Goal: Task Accomplishment & Management: Manage account settings

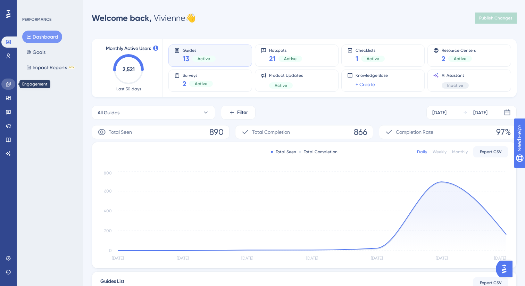
click at [14, 85] on link at bounding box center [8, 84] width 14 height 11
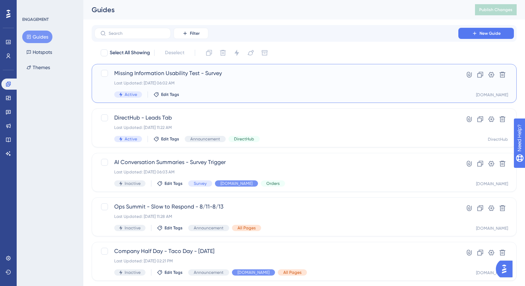
click at [223, 75] on span "Missing Information Usability Test - Survey" at bounding box center [276, 73] width 324 height 8
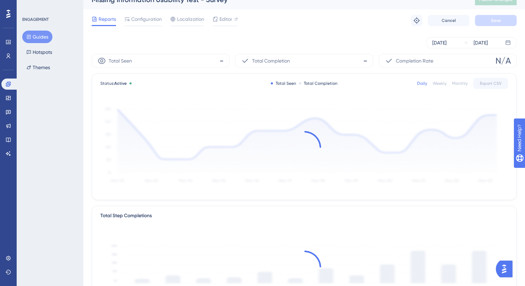
scroll to position [9, 0]
click at [154, 20] on span "Configuration" at bounding box center [146, 20] width 31 height 8
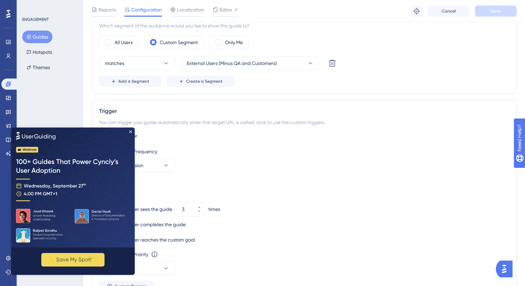
scroll to position [270, 0]
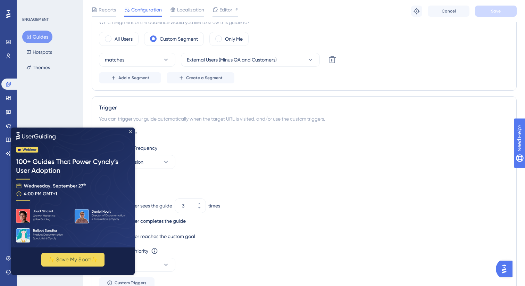
click at [132, 131] on img at bounding box center [73, 187] width 124 height 120
click at [131, 131] on icon "Close Preview" at bounding box center [130, 131] width 3 height 3
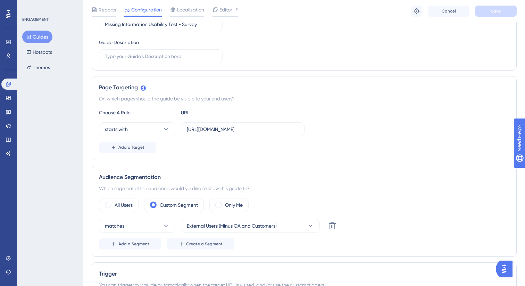
scroll to position [0, 0]
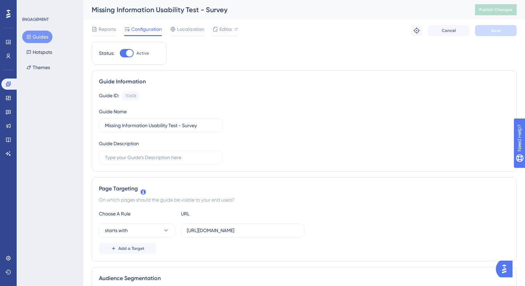
click at [104, 20] on div "Reports Configuration Localization Editor Troubleshoot Cancel Save" at bounding box center [304, 30] width 425 height 22
click at [104, 28] on span "Reports" at bounding box center [107, 29] width 17 height 8
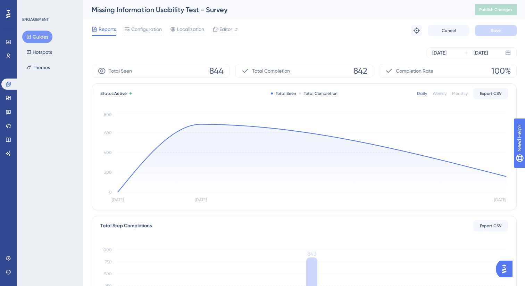
click at [10, 49] on div "Performance Users" at bounding box center [8, 48] width 14 height 25
click at [9, 46] on link at bounding box center [8, 41] width 14 height 11
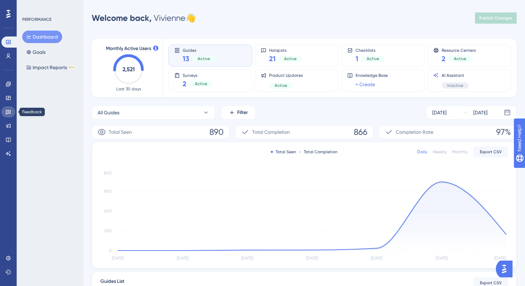
click at [9, 110] on icon at bounding box center [9, 112] width 6 height 6
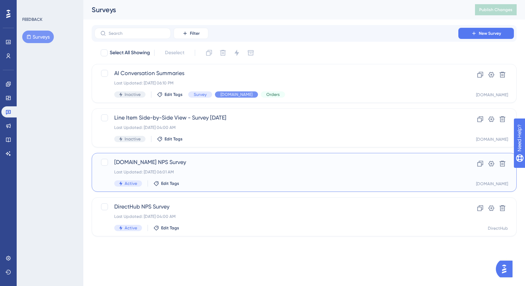
click at [204, 169] on div "Last Updated: [DATE] 06:01 AM" at bounding box center [276, 172] width 324 height 6
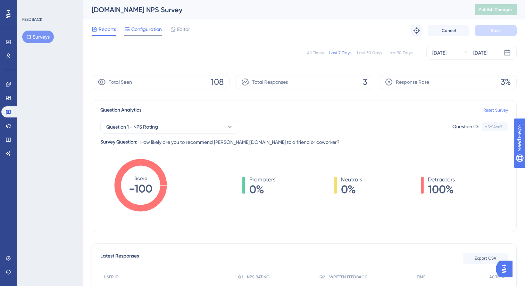
click at [153, 27] on span "Configuration" at bounding box center [146, 29] width 31 height 8
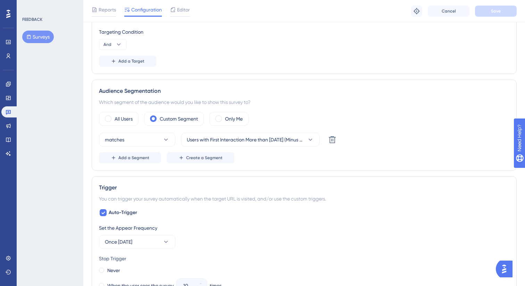
scroll to position [245, 0]
click at [245, 141] on span "Users with First Interaction More than [DATE] (Minus QA)" at bounding box center [245, 139] width 117 height 8
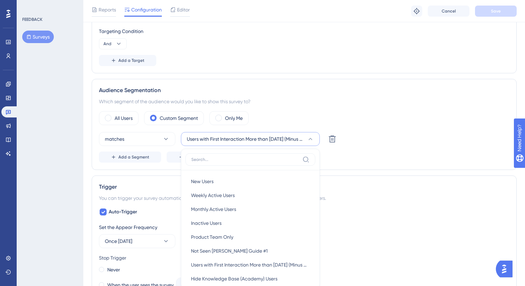
scroll to position [319, 0]
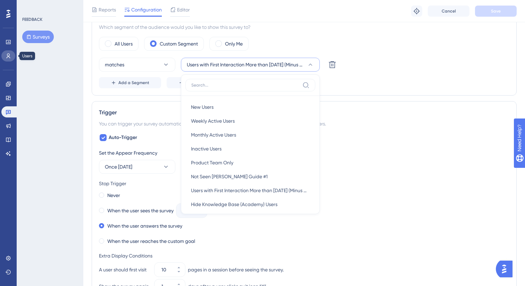
click at [11, 56] on icon at bounding box center [9, 56] width 6 height 6
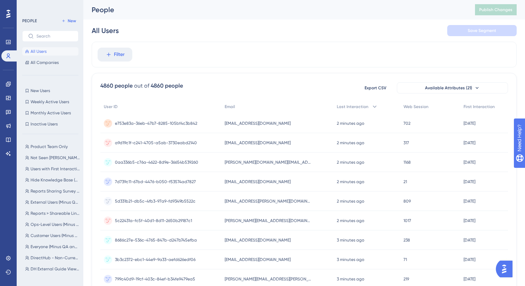
click at [48, 174] on div "Product Team Only Product Team Only Not Seen [PERSON_NAME] Guide #1 Not Seen [P…" at bounding box center [52, 207] width 60 height 134
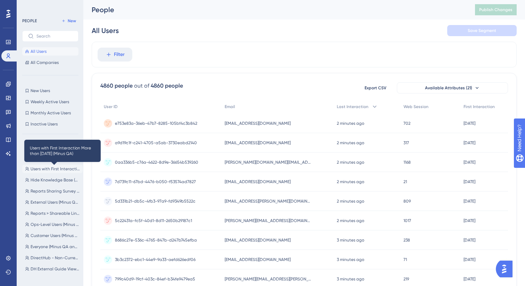
click at [45, 168] on span "Users with First Interaction More than [DATE] (Minus QA)" at bounding box center [55, 169] width 49 height 6
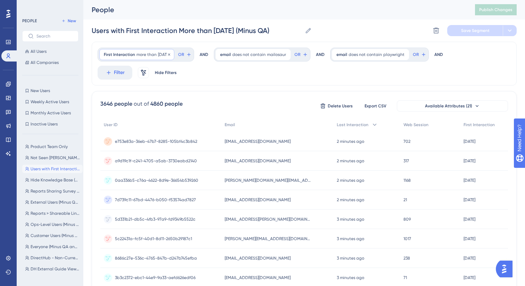
click at [128, 56] on span "First Interaction" at bounding box center [119, 55] width 31 height 6
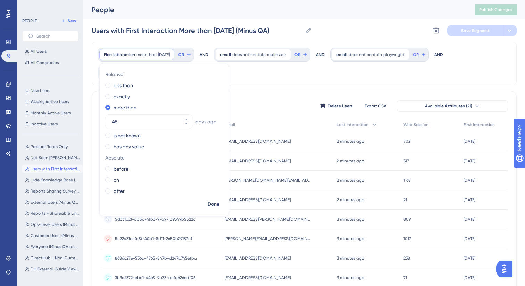
click at [256, 80] on div "First Interaction more than [DATE] [DATE] Remove Relative less than exactly mor…" at bounding box center [304, 64] width 425 height 44
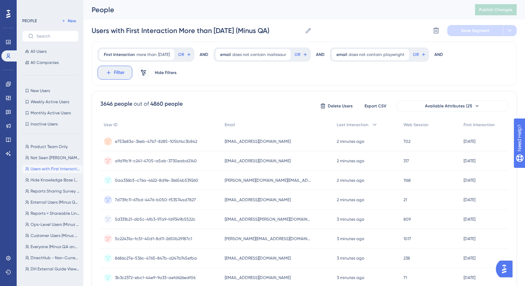
click at [111, 71] on icon at bounding box center [109, 72] width 6 height 6
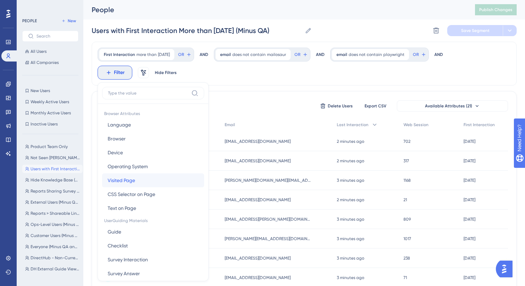
click at [125, 173] on button "Visited Page Visited Page" at bounding box center [153, 180] width 102 height 14
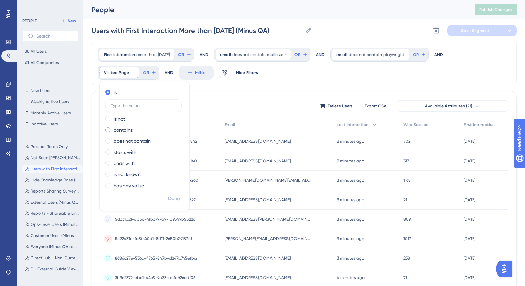
click at [109, 130] on span at bounding box center [107, 129] width 5 height 5
click at [113, 128] on input "radio" at bounding box center [113, 128] width 0 height 0
click at [227, 109] on div "3646 people out of 4860 people Delete Users Export CSV Available Attributes (21)" at bounding box center [304, 106] width 408 height 13
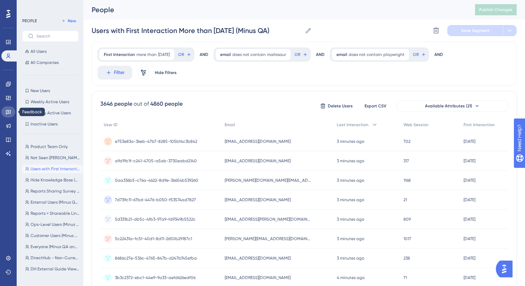
click at [10, 116] on link at bounding box center [8, 111] width 14 height 11
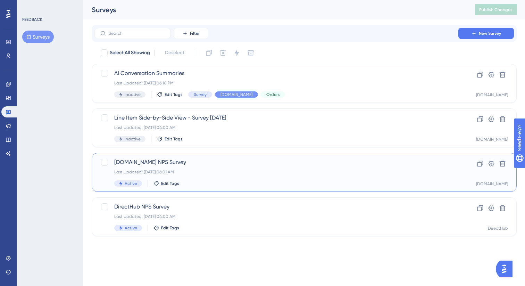
click at [196, 176] on div "[DOMAIN_NAME] NPS Survey Last Updated: [DATE] 06:01 AM Active Edit Tags" at bounding box center [276, 172] width 324 height 28
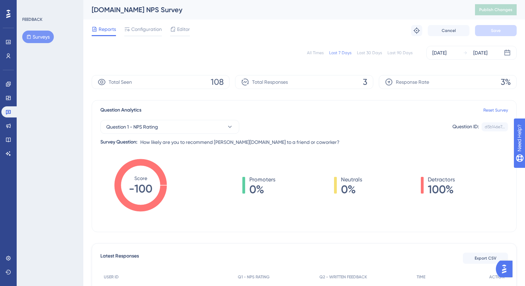
click at [138, 18] on div "[DOMAIN_NAME] NPS Survey Publish Changes" at bounding box center [304, 9] width 442 height 19
click at [136, 32] on span "Configuration" at bounding box center [146, 29] width 31 height 8
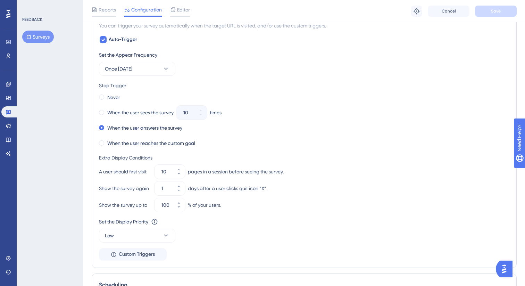
scroll to position [418, 0]
click at [166, 105] on div "Never When the user sees the survey 10 times When the user answers the survey W…" at bounding box center [304, 120] width 411 height 56
click at [131, 151] on div "Set the Appear Frequency Once [DATE] Stop Trigger Never When the user sees the …" at bounding box center [304, 155] width 411 height 210
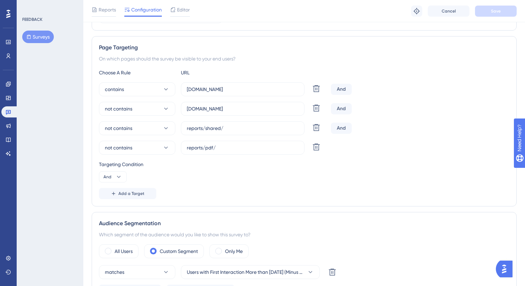
scroll to position [22, 0]
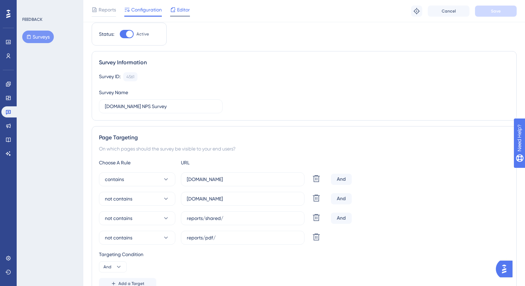
click at [180, 8] on span "Editor" at bounding box center [183, 10] width 13 height 8
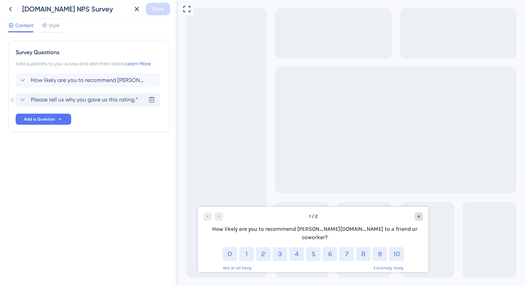
click at [88, 95] on div "Please tell us why you gave us this rating.* Delete" at bounding box center [88, 100] width 145 height 14
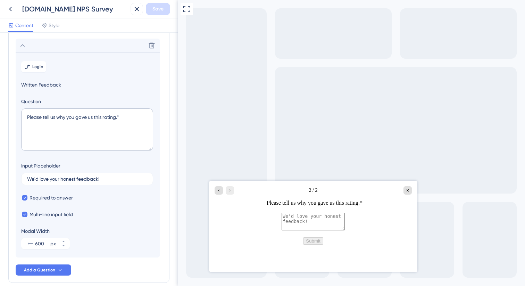
scroll to position [60, 0]
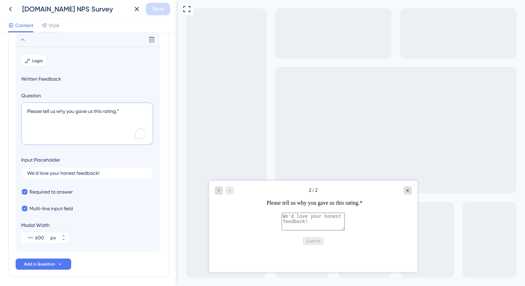
drag, startPoint x: 119, startPoint y: 109, endPoint x: 129, endPoint y: 109, distance: 9.7
click at [129, 109] on textarea "Please tell us why you gave us this rating.*" at bounding box center [87, 123] width 132 height 42
click at [102, 255] on div "How likely are you to recommend [PERSON_NAME][DOMAIN_NAME] to a friend or cowor…" at bounding box center [89, 141] width 147 height 256
click at [135, 10] on icon at bounding box center [137, 9] width 5 height 5
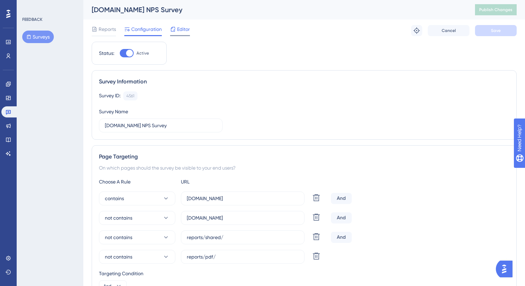
click at [176, 26] on div "Editor" at bounding box center [180, 29] width 20 height 8
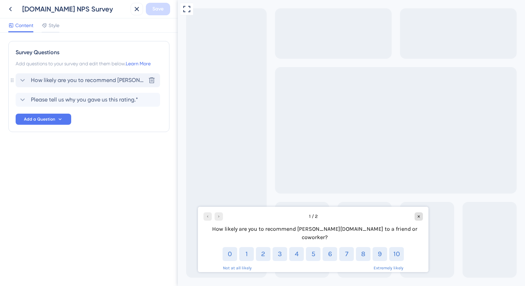
click at [20, 79] on icon at bounding box center [22, 80] width 8 height 8
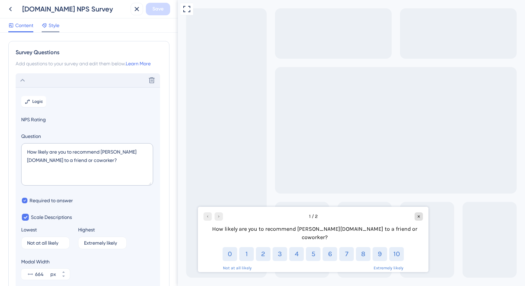
click at [54, 24] on span "Style" at bounding box center [54, 25] width 11 height 8
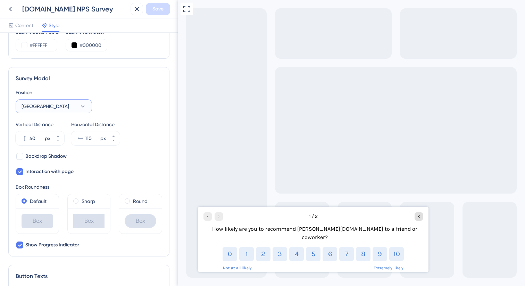
click at [84, 105] on icon at bounding box center [82, 106] width 7 height 7
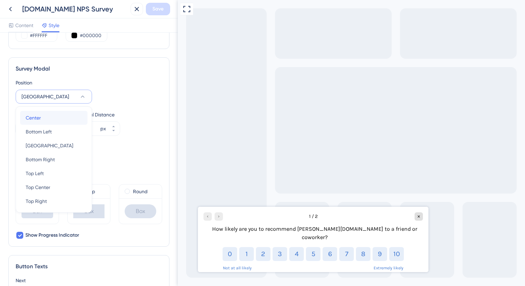
click at [58, 119] on div "Center Center" at bounding box center [54, 118] width 56 height 14
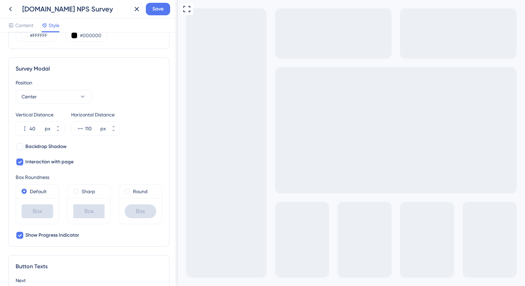
scroll to position [171, 0]
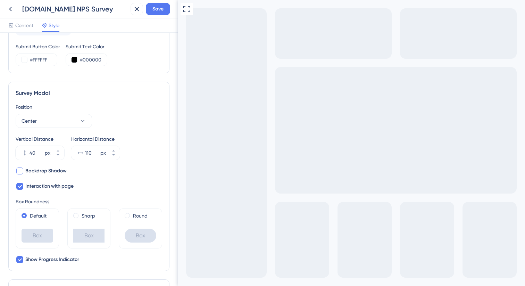
click at [20, 171] on div at bounding box center [19, 170] width 7 height 7
checkbox input "true"
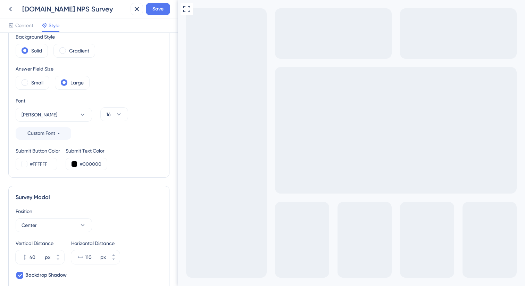
scroll to position [65, 0]
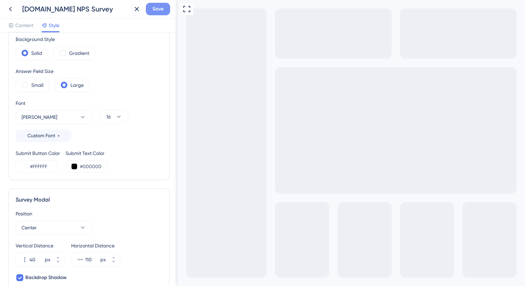
click at [156, 12] on span "Save" at bounding box center [157, 9] width 11 height 8
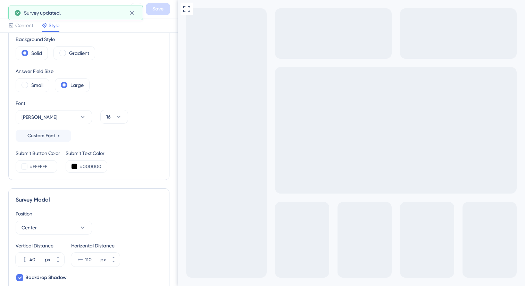
click at [8, 11] on icon at bounding box center [10, 9] width 8 height 8
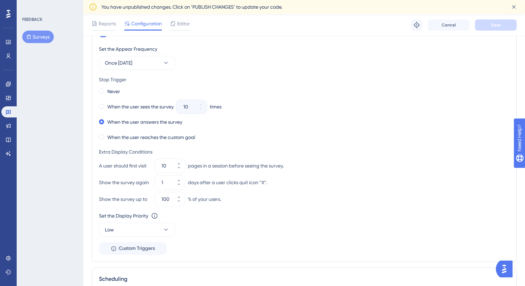
scroll to position [439, 0]
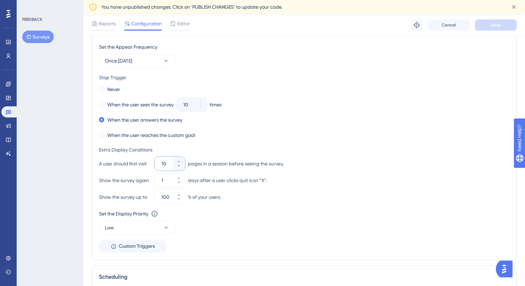
click at [167, 164] on input "10" at bounding box center [167, 163] width 10 height 8
click at [162, 164] on input "10" at bounding box center [167, 163] width 10 height 8
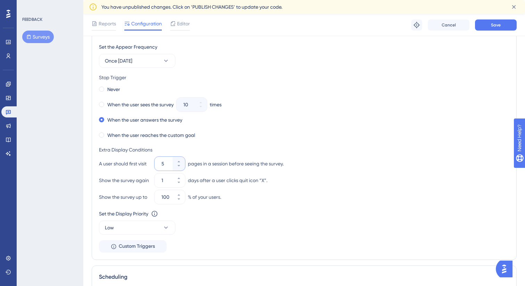
type input "5"
click at [273, 146] on div "Extra Display Conditions" at bounding box center [304, 150] width 411 height 8
click at [514, 26] on button "Save" at bounding box center [496, 24] width 42 height 11
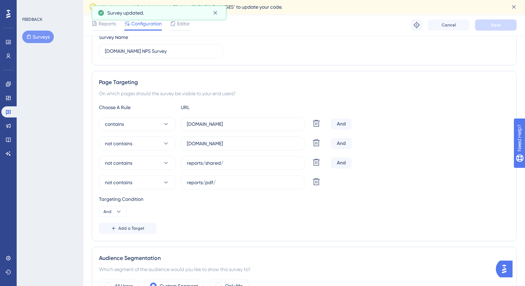
scroll to position [0, 0]
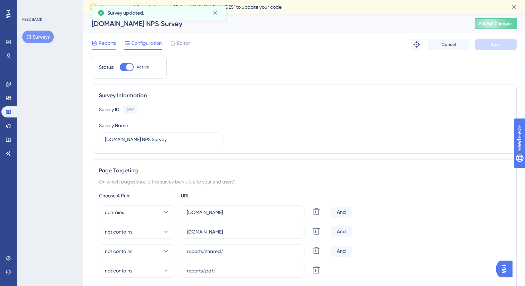
click at [104, 43] on span "Reports" at bounding box center [107, 43] width 17 height 8
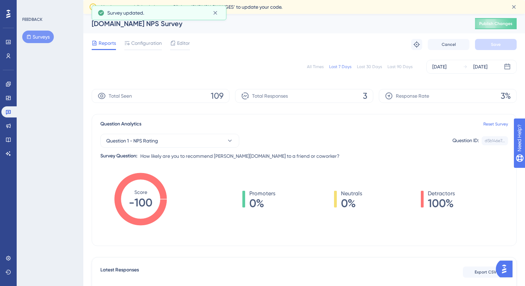
click at [505, 96] on span "3%" at bounding box center [506, 95] width 10 height 11
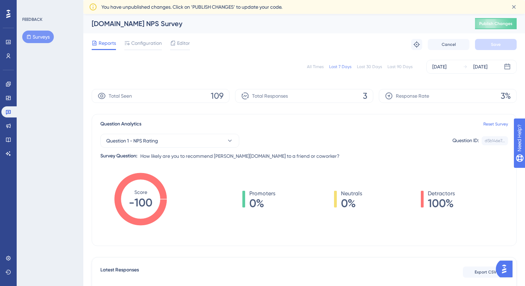
click at [371, 65] on div "Last 30 Days" at bounding box center [369, 67] width 25 height 6
click at [399, 65] on div "Last 90 Days" at bounding box center [400, 67] width 25 height 6
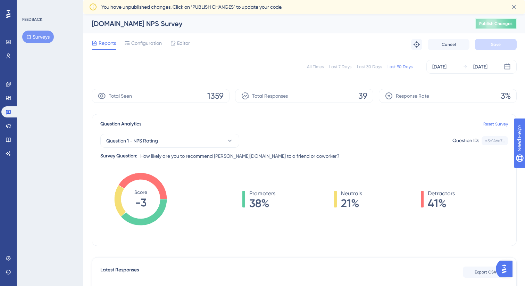
click at [502, 24] on span "Publish Changes" at bounding box center [495, 24] width 33 height 6
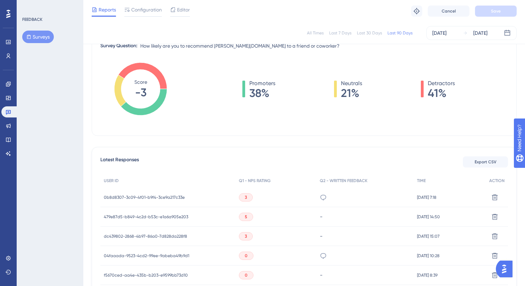
scroll to position [135, 0]
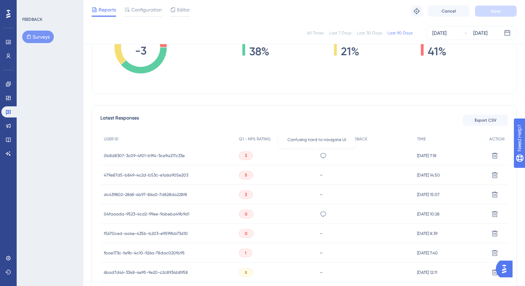
click at [320, 155] on icon at bounding box center [323, 155] width 7 height 7
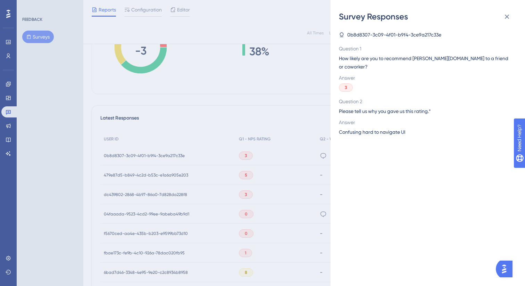
click at [366, 128] on span "Confusing hard to navigate UI" at bounding box center [372, 132] width 66 height 8
click at [396, 150] on div "0b8d8307-3c09-4f01-b9f4-3ce9a217c33e Question 1 How likely are you to recommend…" at bounding box center [430, 154] width 183 height 264
click at [504, 15] on icon at bounding box center [507, 17] width 8 height 8
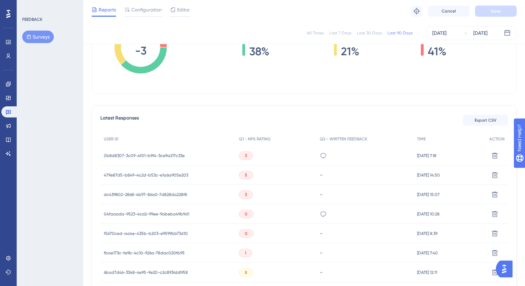
click at [320, 213] on icon at bounding box center [323, 213] width 7 height 7
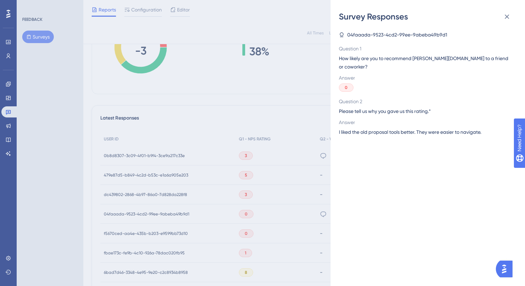
click at [375, 128] on span "I liked the old proposal tools better. They were easier to navigate." at bounding box center [410, 132] width 142 height 8
click at [401, 128] on span "I liked the old proposal tools better. They were easier to navigate." at bounding box center [410, 132] width 142 height 8
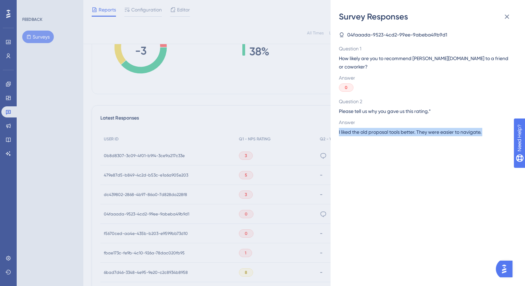
click at [401, 128] on span "I liked the old proposal tools better. They were easier to navigate." at bounding box center [410, 132] width 142 height 8
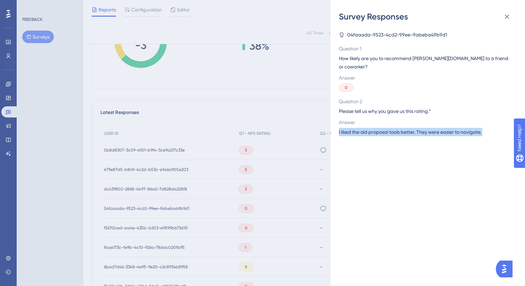
scroll to position [141, 0]
click at [507, 18] on icon at bounding box center [507, 17] width 8 height 8
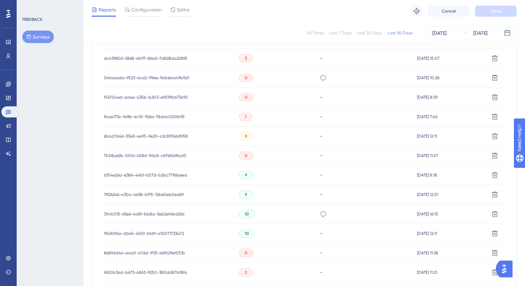
scroll to position [271, 0]
click at [320, 213] on icon at bounding box center [323, 214] width 7 height 7
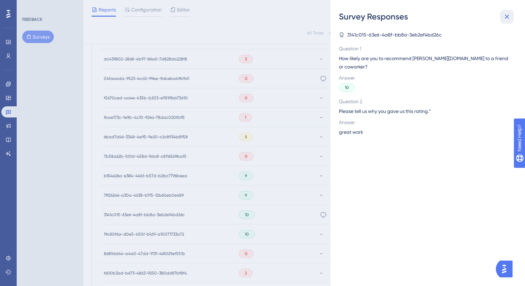
click at [507, 14] on icon at bounding box center [507, 17] width 8 height 8
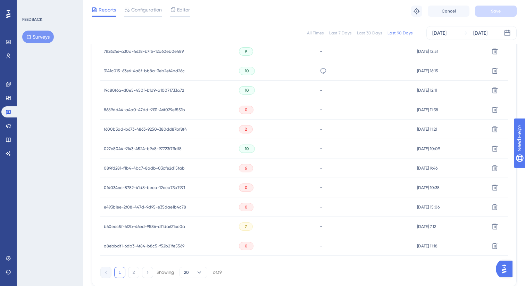
scroll to position [451, 0]
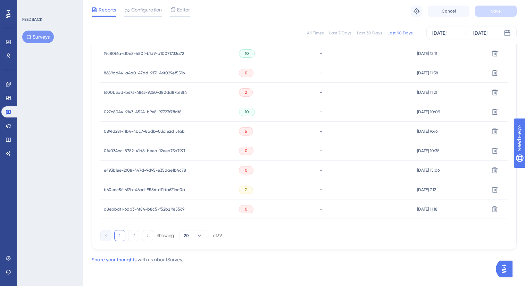
click at [127, 112] on span "027c8044-9143-4524-b9e8-97723f7ffdf8" at bounding box center [143, 112] width 78 height 6
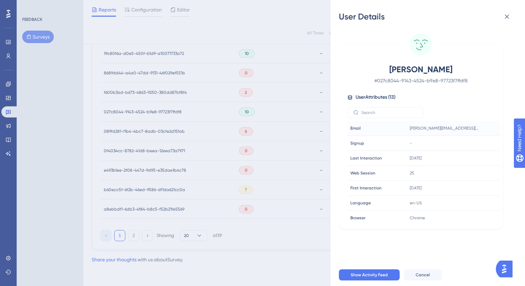
click at [445, 129] on span "[PERSON_NAME][EMAIL_ADDRESS][DOMAIN_NAME]" at bounding box center [444, 128] width 69 height 6
click at [445, 129] on span "[PERSON_NAME][EMAIL_ADDRESS][DOMAIN_NAME]" at bounding box center [439, 128] width 58 height 6
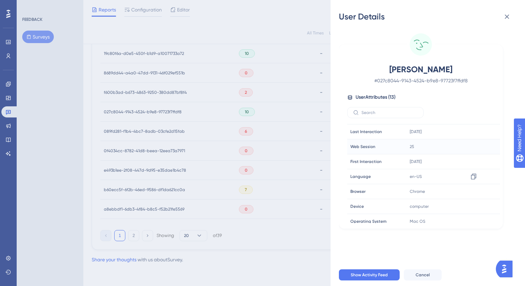
scroll to position [0, 0]
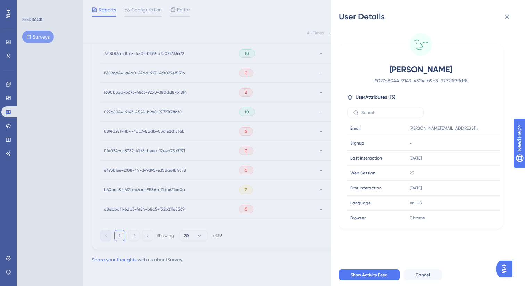
click at [418, 81] on span "# 027c8044-9143-4524-b9e8-97723f7ffdf8" at bounding box center [421, 80] width 122 height 8
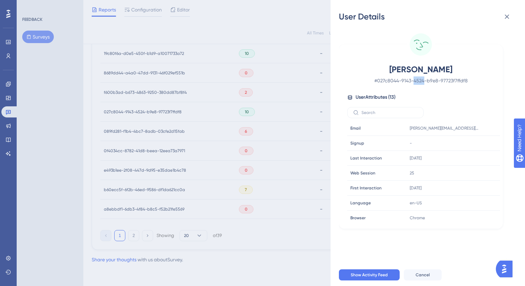
click at [418, 81] on span "# 027c8044-9143-4524-b9e8-97723f7ffdf8" at bounding box center [421, 80] width 122 height 8
click at [511, 16] on button at bounding box center [507, 17] width 14 height 14
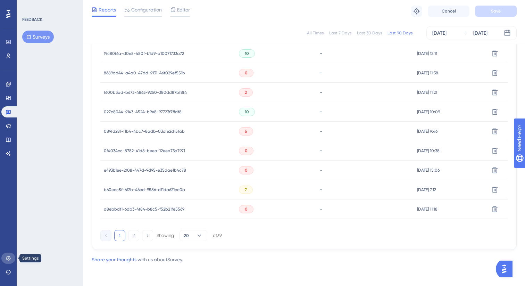
click at [9, 254] on link at bounding box center [8, 258] width 14 height 11
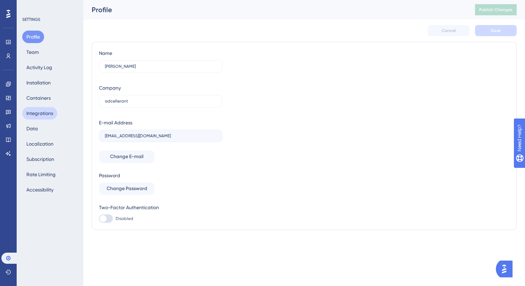
click at [51, 113] on button "Integrations" at bounding box center [39, 113] width 35 height 13
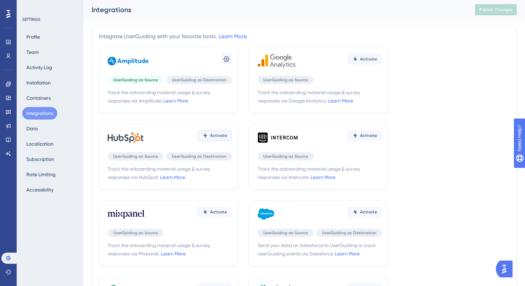
click at [212, 135] on span "Activate" at bounding box center [218, 136] width 17 height 6
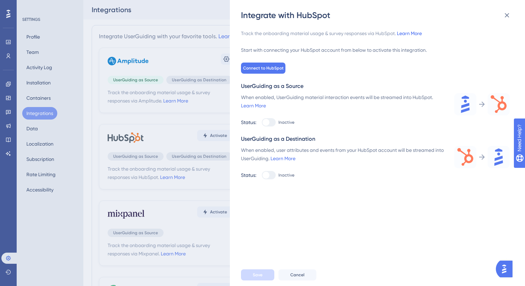
click at [410, 32] on link "Learn More" at bounding box center [409, 34] width 25 height 6
click at [498, 17] on div "Integrate with HubSpot" at bounding box center [378, 15] width 274 height 11
click at [503, 17] on icon at bounding box center [507, 15] width 8 height 8
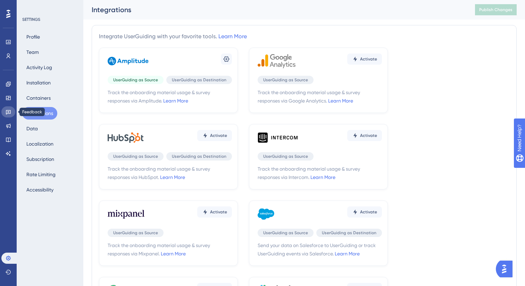
click at [8, 109] on link at bounding box center [8, 111] width 14 height 11
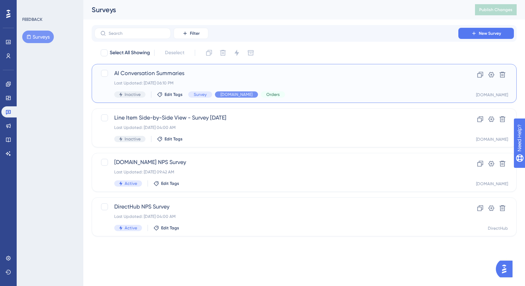
click at [171, 72] on span "AI Conversation Summaries" at bounding box center [276, 73] width 324 height 8
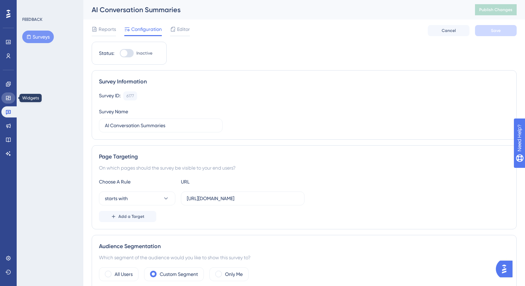
click at [6, 102] on link at bounding box center [8, 97] width 14 height 11
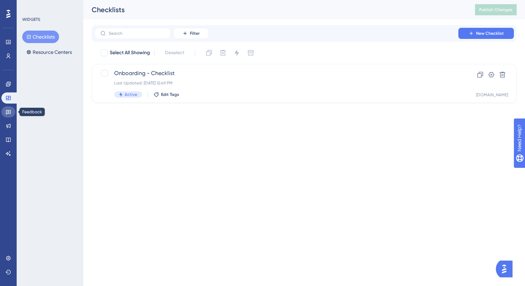
click at [7, 108] on link at bounding box center [8, 111] width 14 height 11
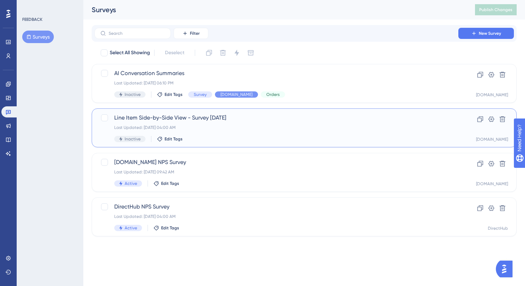
click at [199, 137] on div "Inactive Edit Tags" at bounding box center [276, 139] width 324 height 6
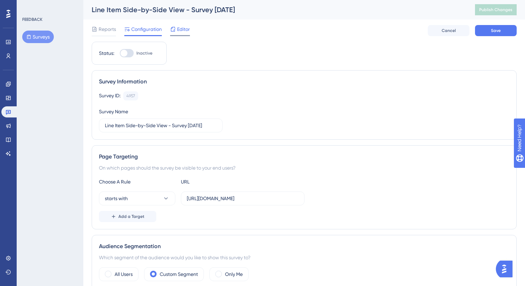
click at [182, 28] on span "Editor" at bounding box center [183, 29] width 13 height 8
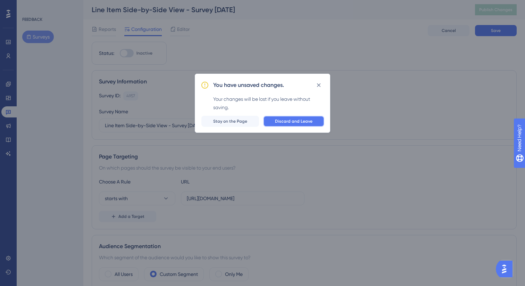
click at [302, 121] on span "Discard and Leave" at bounding box center [294, 121] width 38 height 6
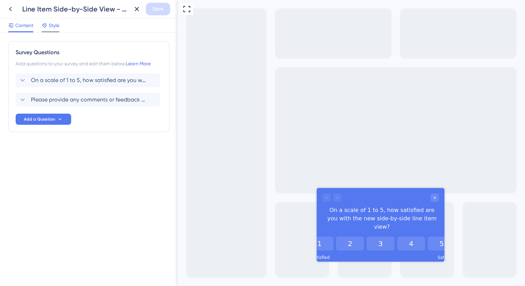
click at [49, 25] on span "Style" at bounding box center [54, 25] width 11 height 8
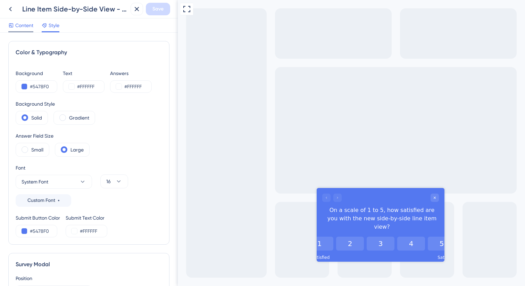
click at [18, 24] on span "Content" at bounding box center [24, 25] width 18 height 8
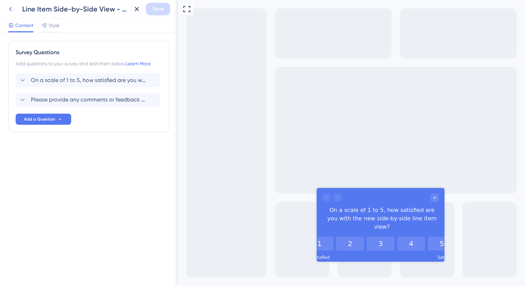
click at [14, 9] on icon at bounding box center [10, 9] width 8 height 8
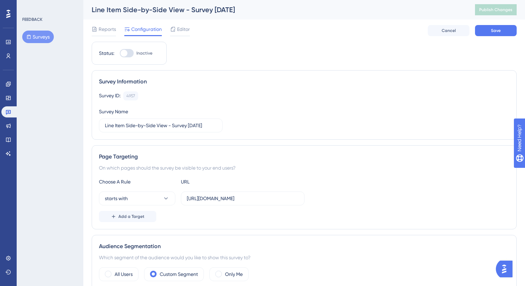
click at [372, 23] on div "Reports Configuration Editor Cancel Save" at bounding box center [304, 30] width 425 height 22
click at [36, 35] on button "Surveys" at bounding box center [38, 37] width 32 height 13
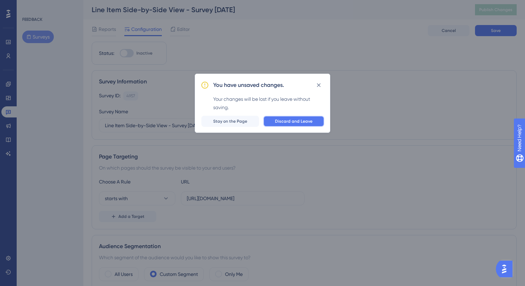
click at [306, 119] on span "Discard and Leave" at bounding box center [294, 121] width 38 height 6
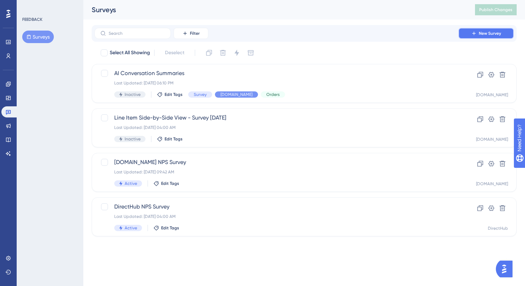
click at [480, 33] on span "New Survey" at bounding box center [490, 34] width 22 height 6
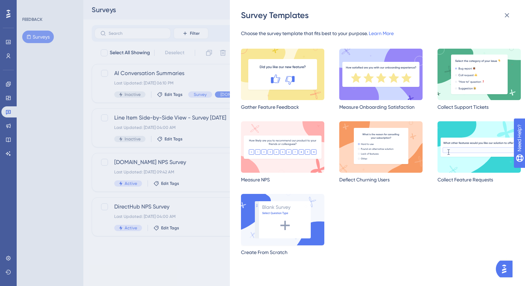
click at [310, 215] on img at bounding box center [282, 219] width 83 height 51
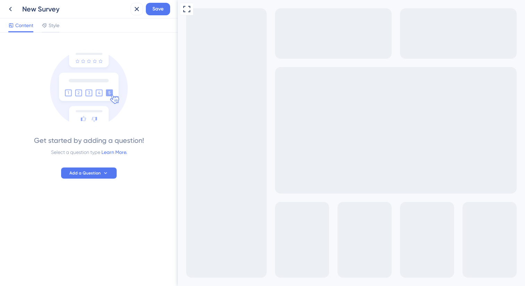
click at [77, 179] on div "Get started by adding a question! Select a question type Learn More. Add a Ques…" at bounding box center [88, 123] width 161 height 165
click at [74, 176] on button "Add a Question" at bounding box center [89, 172] width 56 height 11
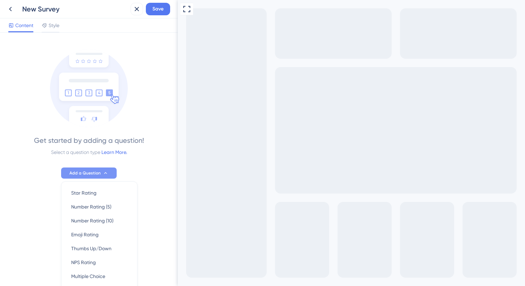
scroll to position [43, 0]
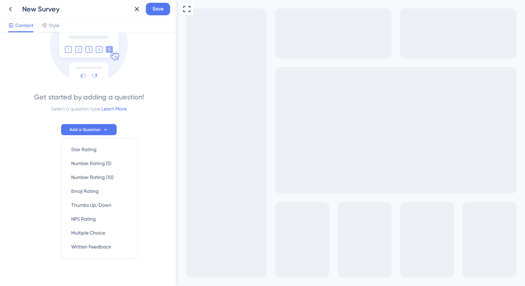
click at [133, 100] on div "Get started by adding a question!" at bounding box center [89, 97] width 110 height 10
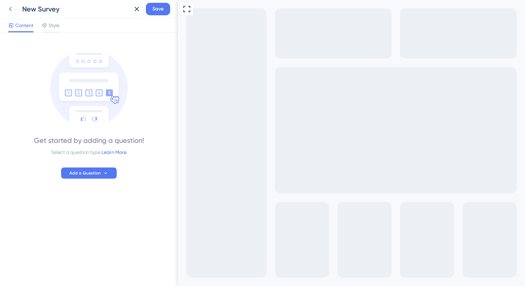
click at [8, 10] on icon at bounding box center [10, 9] width 8 height 8
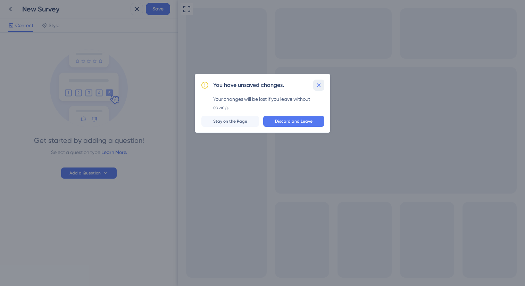
click at [318, 85] on icon at bounding box center [318, 85] width 7 height 7
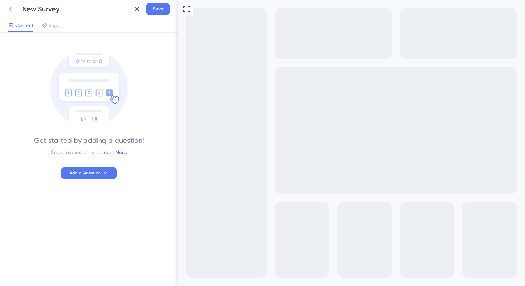
click at [13, 5] on icon at bounding box center [10, 9] width 8 height 8
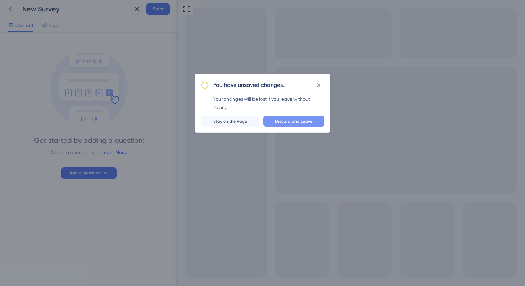
click at [280, 121] on span "Discard and Leave" at bounding box center [294, 121] width 38 height 6
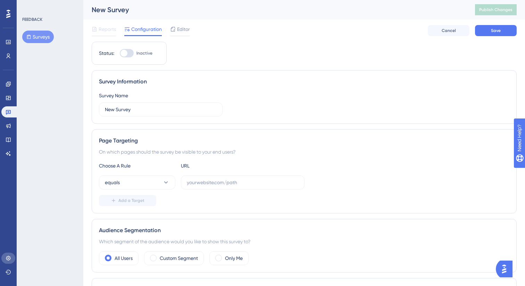
click at [12, 256] on link at bounding box center [8, 258] width 14 height 11
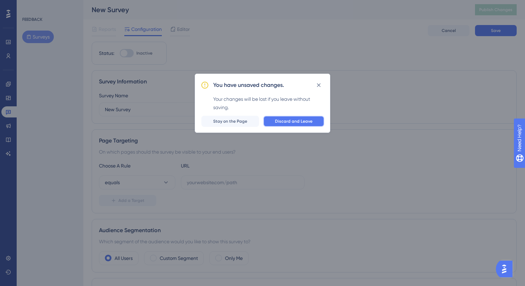
click at [292, 119] on span "Discard and Leave" at bounding box center [294, 121] width 38 height 6
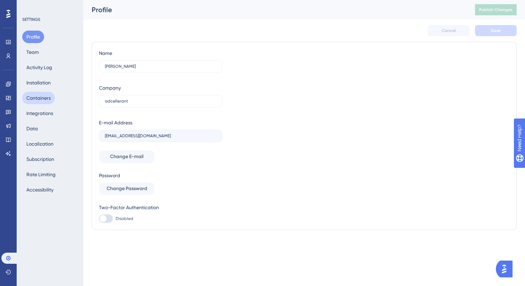
click at [42, 100] on button "Containers" at bounding box center [38, 98] width 33 height 13
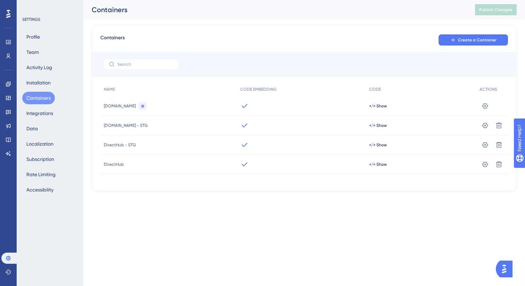
click at [56, 152] on div "Profile Team Activity Log Installation Containers Integrations Data Localizatio…" at bounding box center [50, 113] width 56 height 165
click at [54, 155] on button "Subscription" at bounding box center [40, 159] width 36 height 13
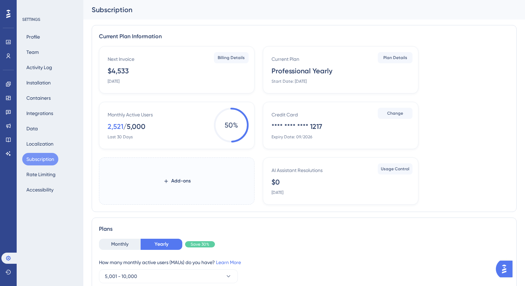
click at [131, 118] on div "Monthly Active Users" at bounding box center [130, 114] width 45 height 8
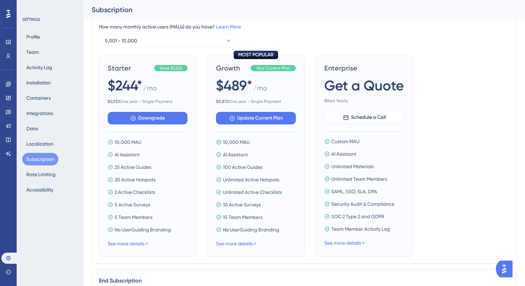
scroll to position [245, 0]
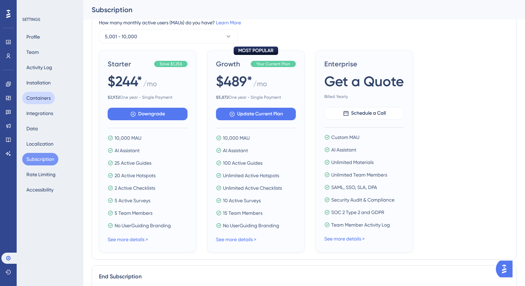
click at [44, 99] on button "Containers" at bounding box center [38, 98] width 33 height 13
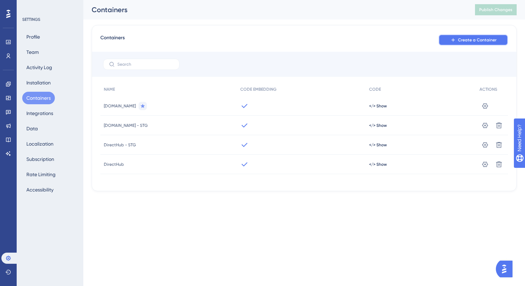
click at [473, 43] on button "Create a Container" at bounding box center [473, 39] width 69 height 11
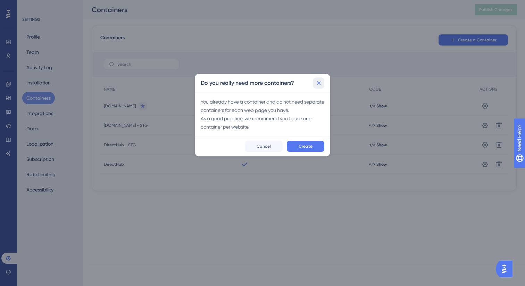
click at [316, 80] on icon at bounding box center [318, 83] width 7 height 7
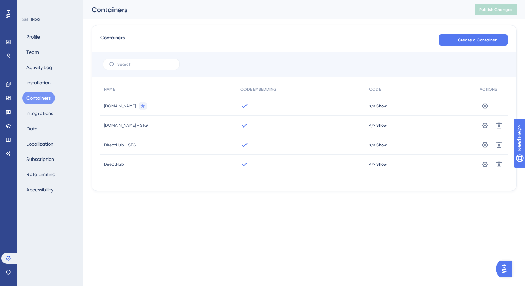
click at [370, 109] on div "</> Show" at bounding box center [421, 105] width 110 height 19
click at [371, 105] on span "</> Show" at bounding box center [378, 106] width 18 height 6
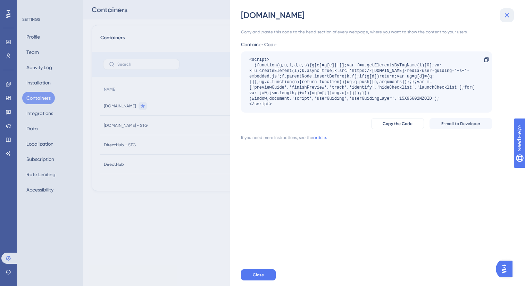
click at [505, 16] on icon at bounding box center [507, 15] width 8 height 8
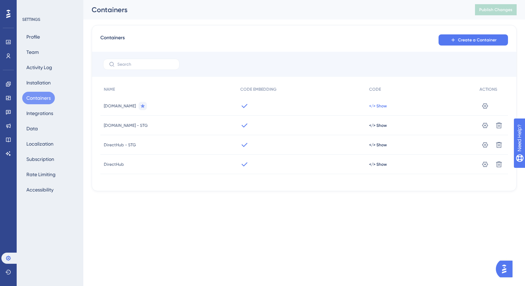
click at [372, 107] on span "</> Show" at bounding box center [378, 106] width 18 height 6
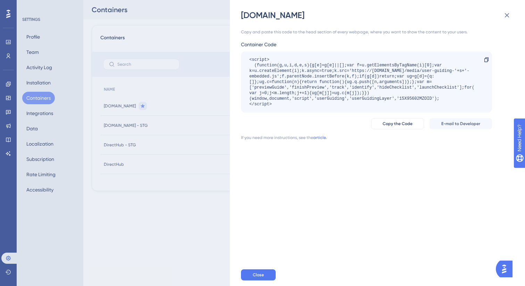
click at [185, 155] on div "[DOMAIN_NAME] Copy and paste this code to the head section of every webpage, wh…" at bounding box center [262, 143] width 525 height 286
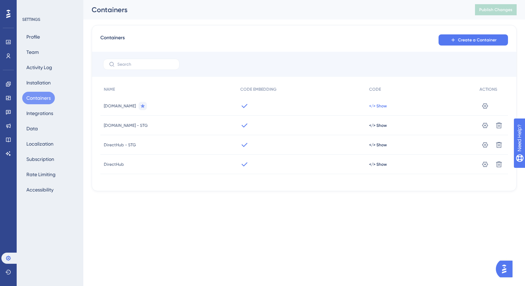
click at [375, 108] on span "</> Show" at bounding box center [378, 106] width 18 height 6
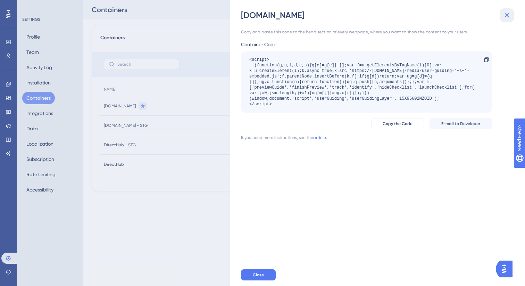
click at [504, 19] on icon at bounding box center [507, 15] width 8 height 8
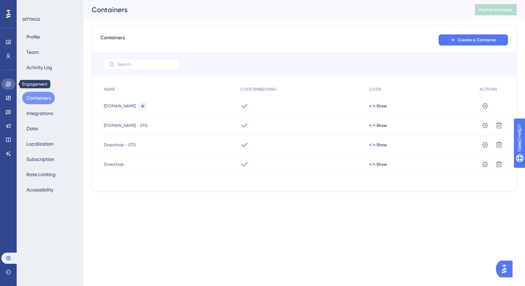
click at [7, 85] on icon at bounding box center [9, 84] width 6 height 6
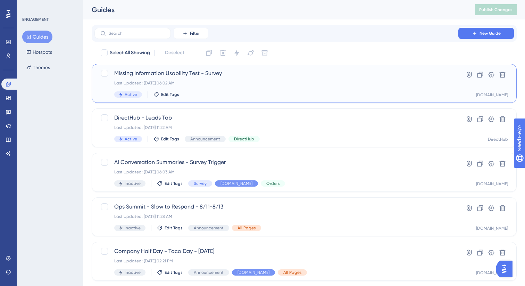
click at [225, 76] on span "Missing Information Usability Test - Survey" at bounding box center [276, 73] width 324 height 8
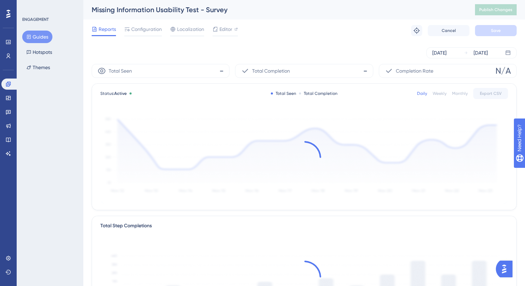
click at [221, 24] on div "Reports Configuration Localization Editor Troubleshoot Cancel Save" at bounding box center [304, 30] width 425 height 22
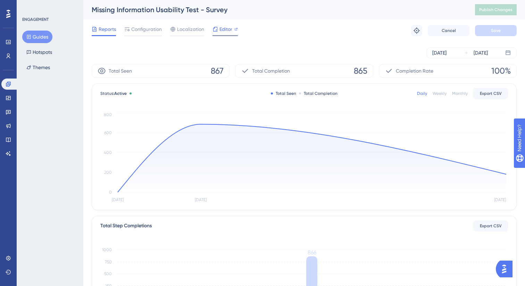
click at [222, 29] on span "Editor" at bounding box center [226, 29] width 13 height 8
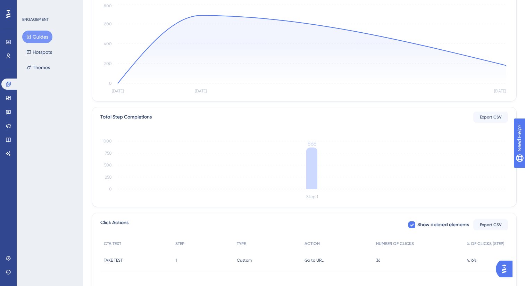
scroll to position [154, 0]
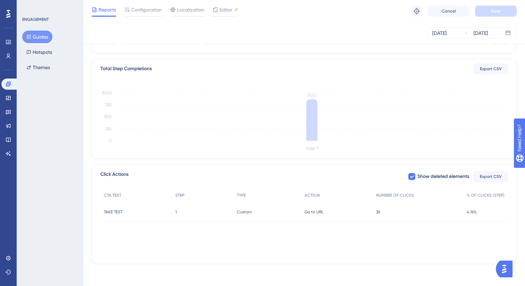
click at [377, 214] on div "36 36" at bounding box center [418, 211] width 91 height 19
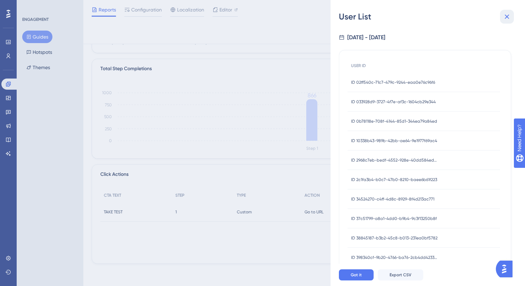
click at [506, 19] on icon at bounding box center [507, 17] width 8 height 8
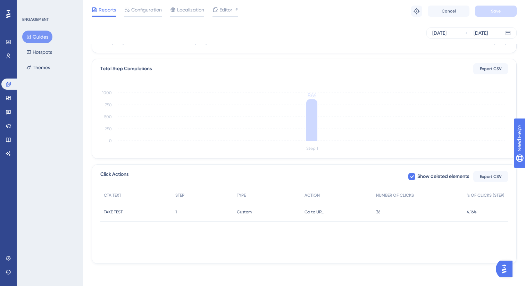
click at [475, 213] on span "4.16%" at bounding box center [472, 212] width 10 height 6
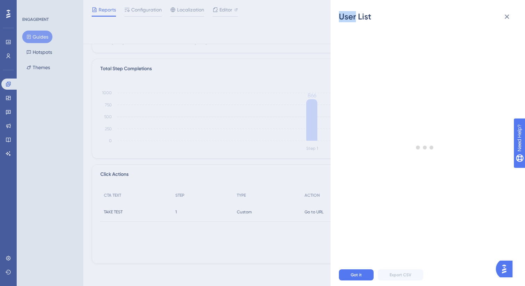
click at [475, 213] on div "User List Got it Export CSV" at bounding box center [262, 143] width 525 height 286
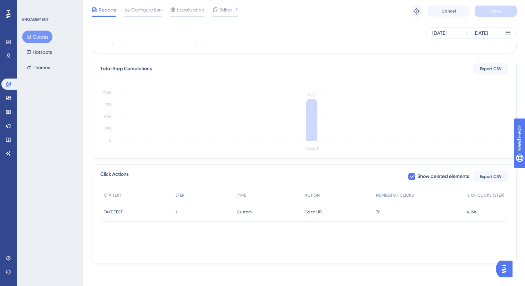
scroll to position [125, 0]
